Goal: Check status: Check status

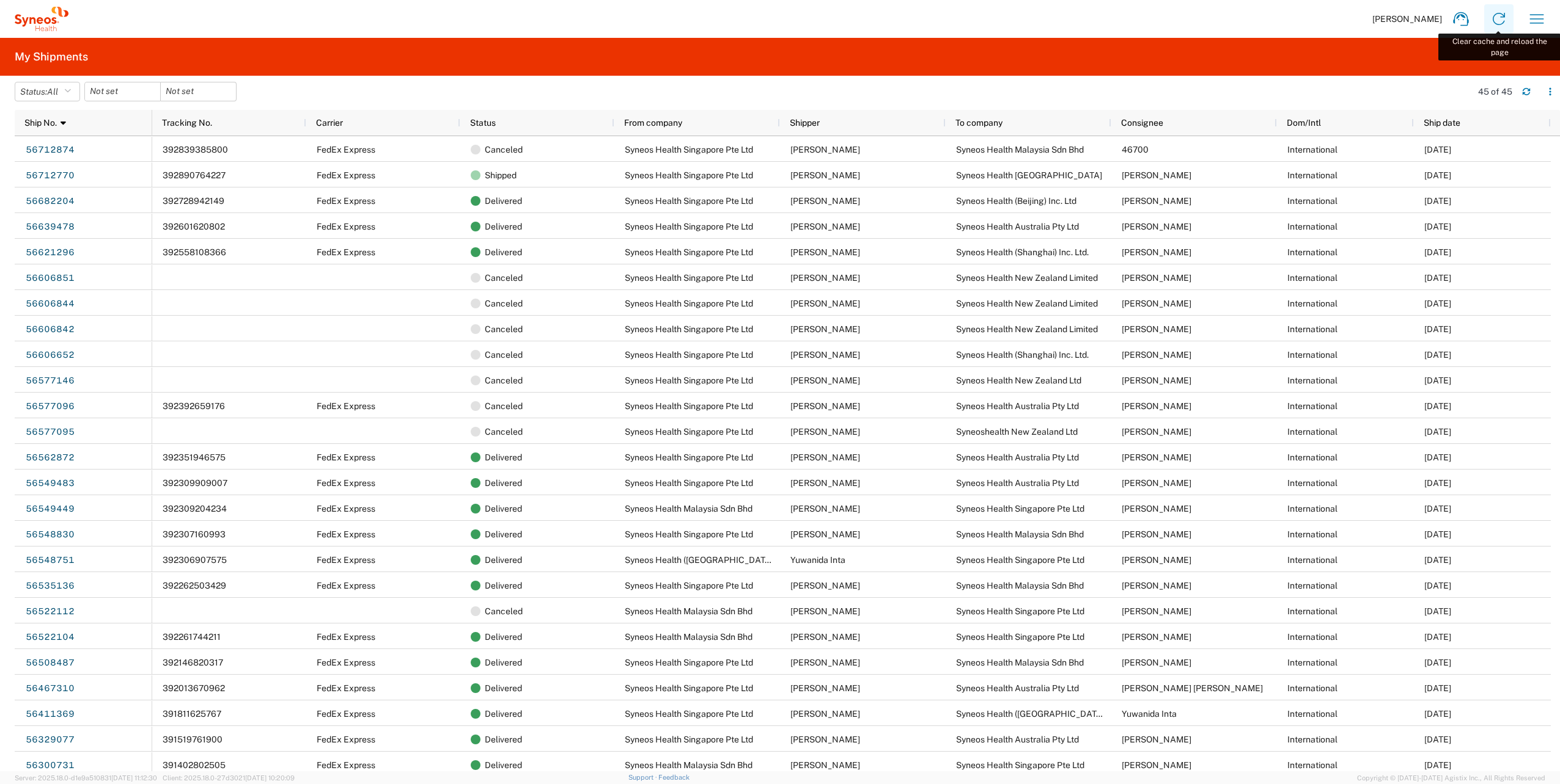
click at [1494, 16] on icon at bounding box center [1498, 19] width 12 height 12
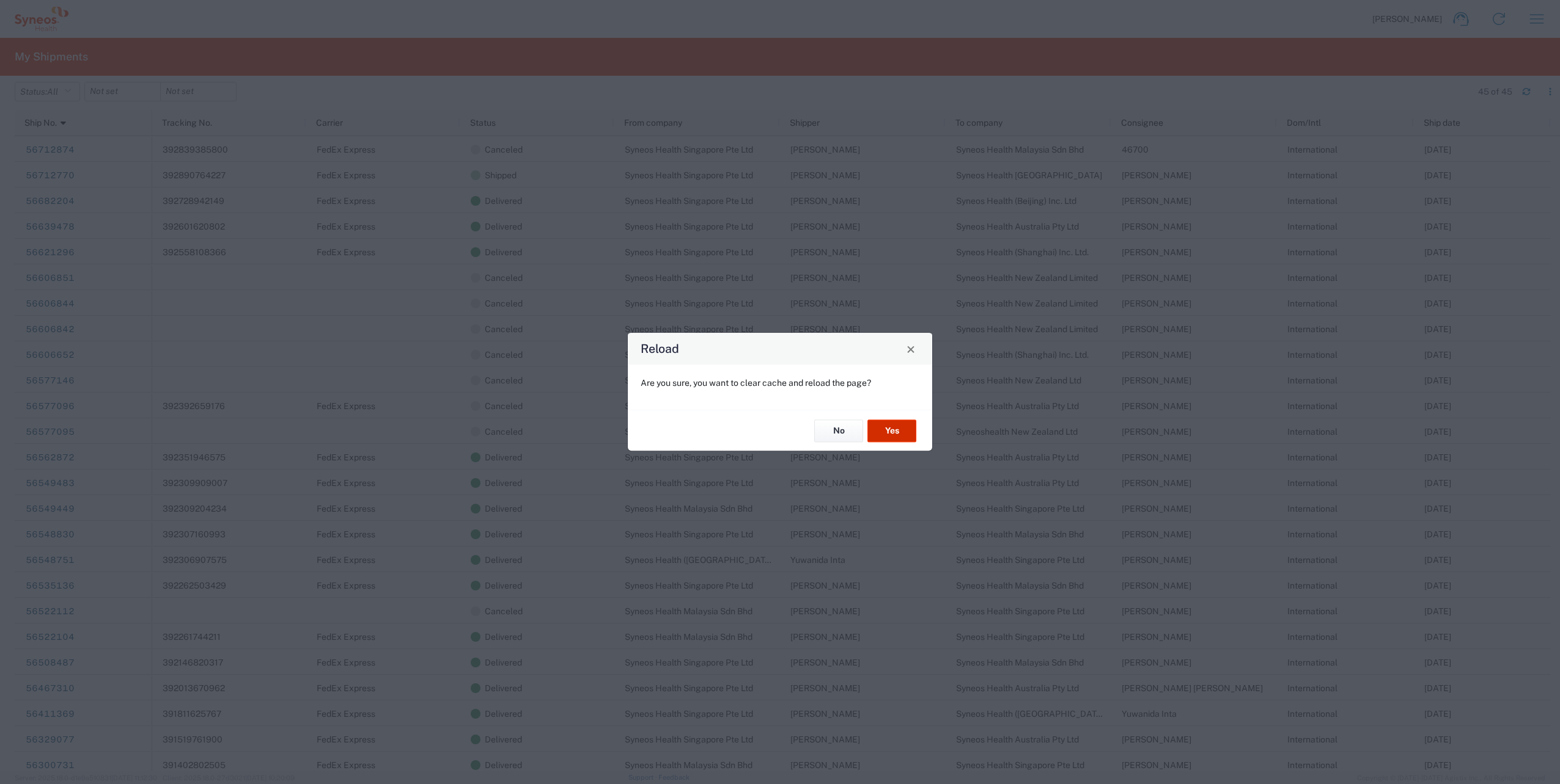
click at [900, 433] on button "Yes" at bounding box center [892, 431] width 49 height 23
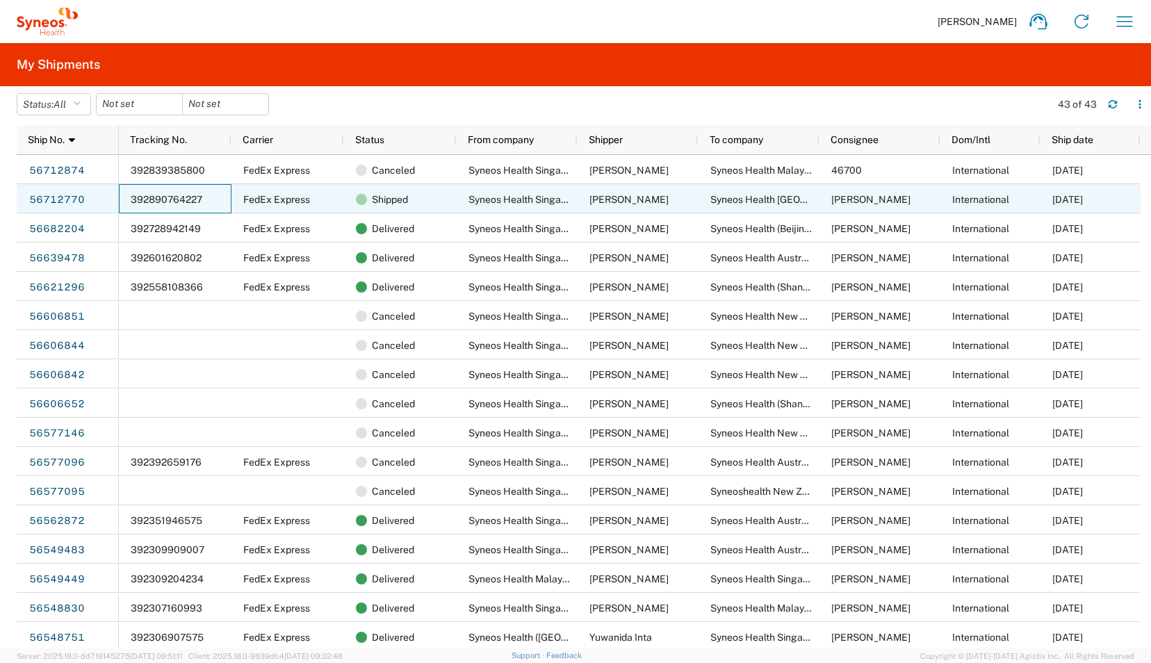
click at [217, 202] on div "392890764227" at bounding box center [175, 198] width 113 height 29
